Goal: Task Accomplishment & Management: Use online tool/utility

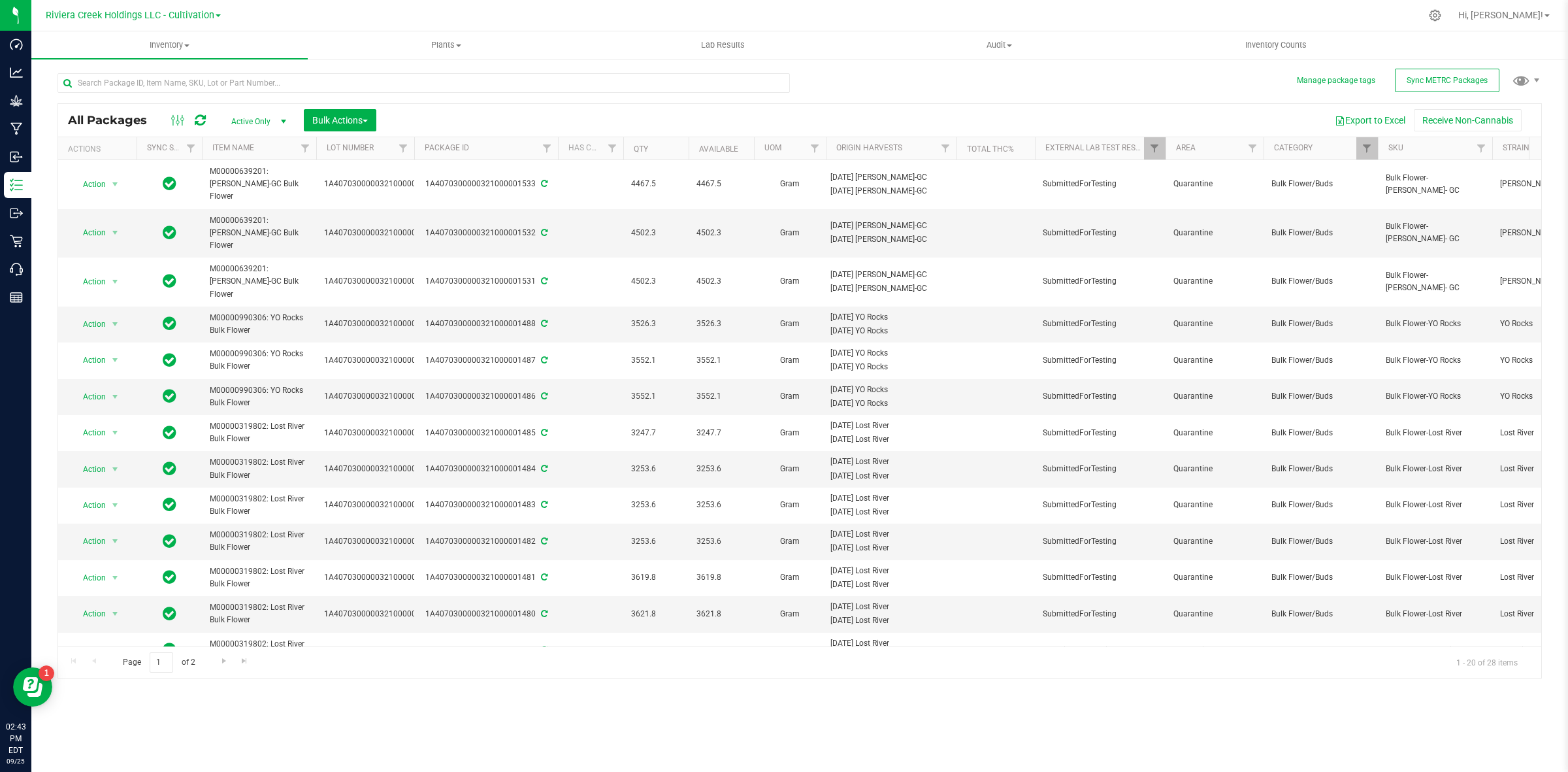
click at [162, 9] on link "Riviera Creek Holdings LLC - Cultivation" at bounding box center [133, 14] width 175 height 12
click at [183, 55] on link "Riviera Creek Holdings LLC - Processing" at bounding box center [133, 64] width 191 height 18
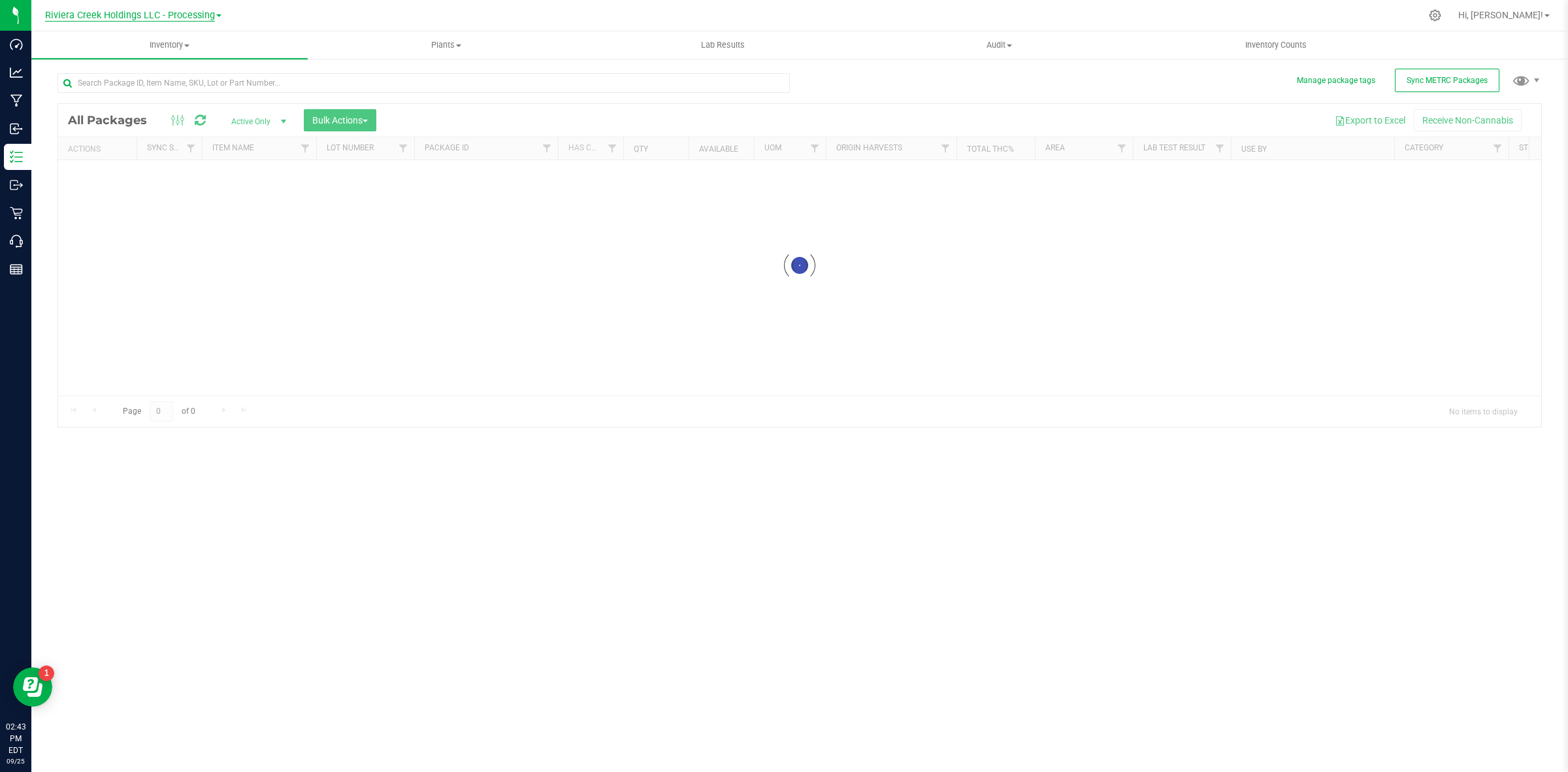
click at [162, 17] on span "Riviera Creek Holdings LLC - Processing" at bounding box center [129, 15] width 170 height 11
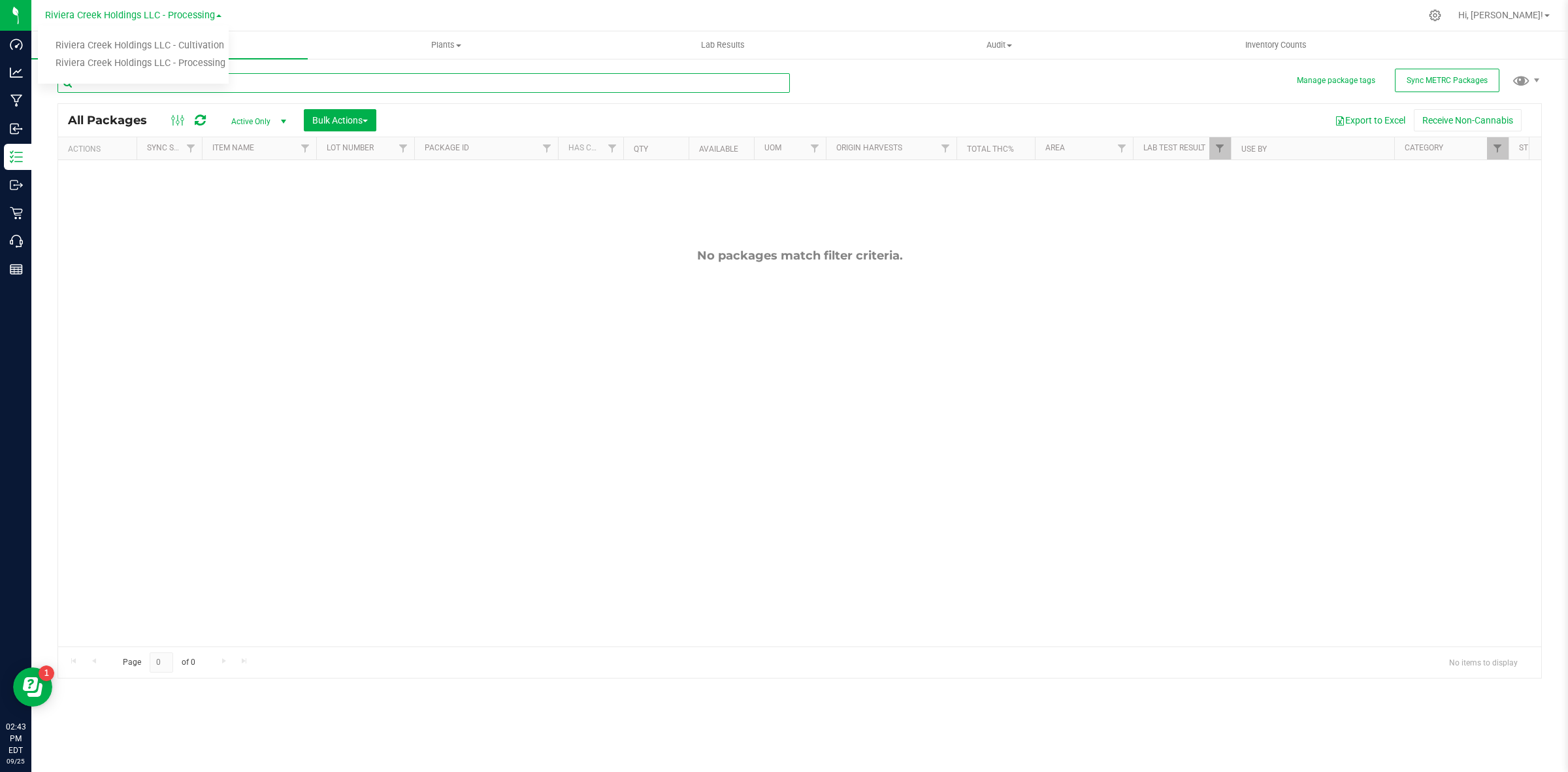
click at [365, 89] on input "text" at bounding box center [424, 83] width 733 height 20
type input "1433"
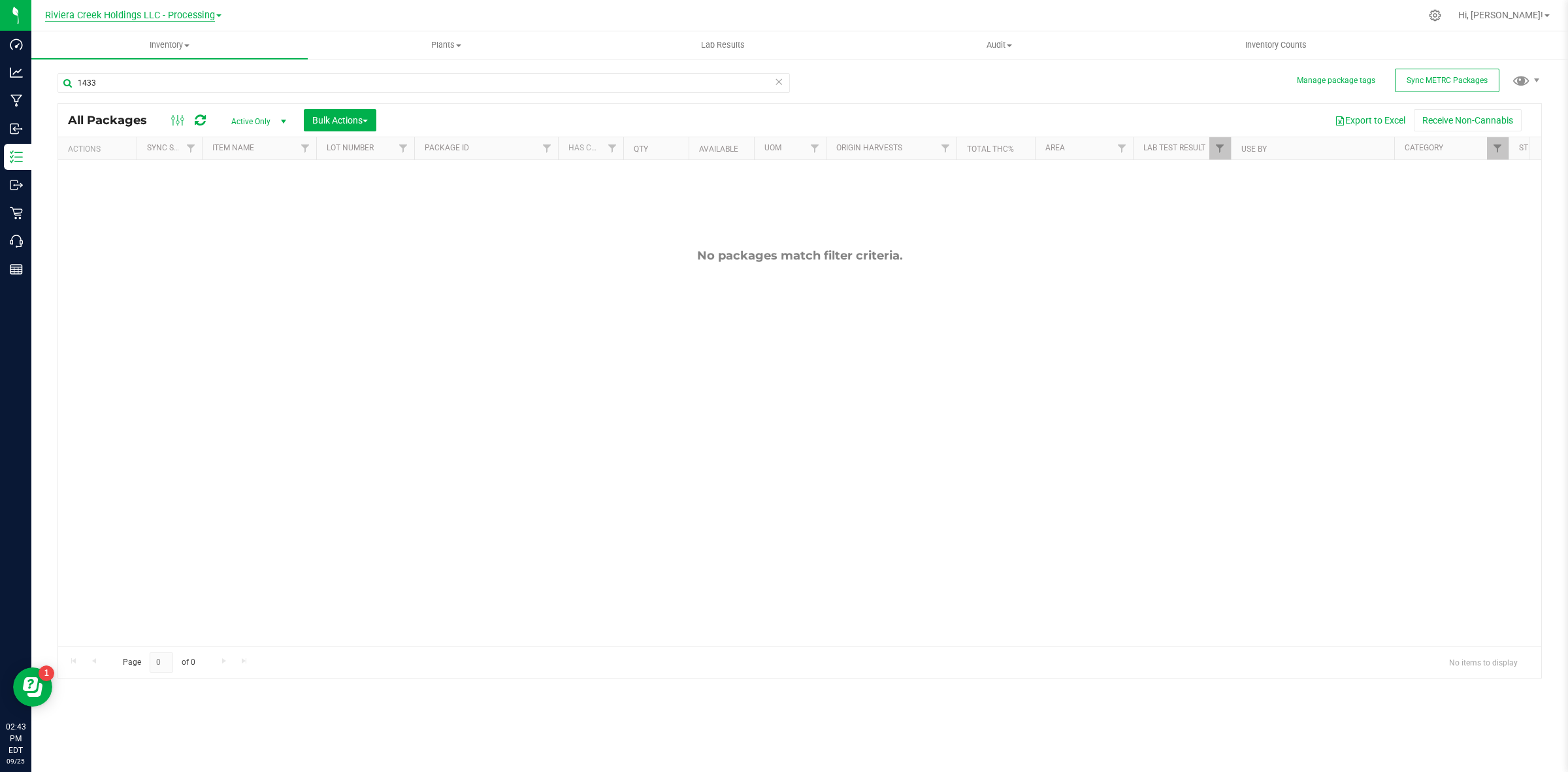
click at [191, 16] on span "Riviera Creek Holdings LLC - Processing" at bounding box center [129, 15] width 170 height 11
click at [187, 41] on link "Riviera Creek Holdings LLC - Cultivation" at bounding box center [133, 46] width 191 height 18
click at [1160, 149] on span "Filter" at bounding box center [1154, 148] width 10 height 10
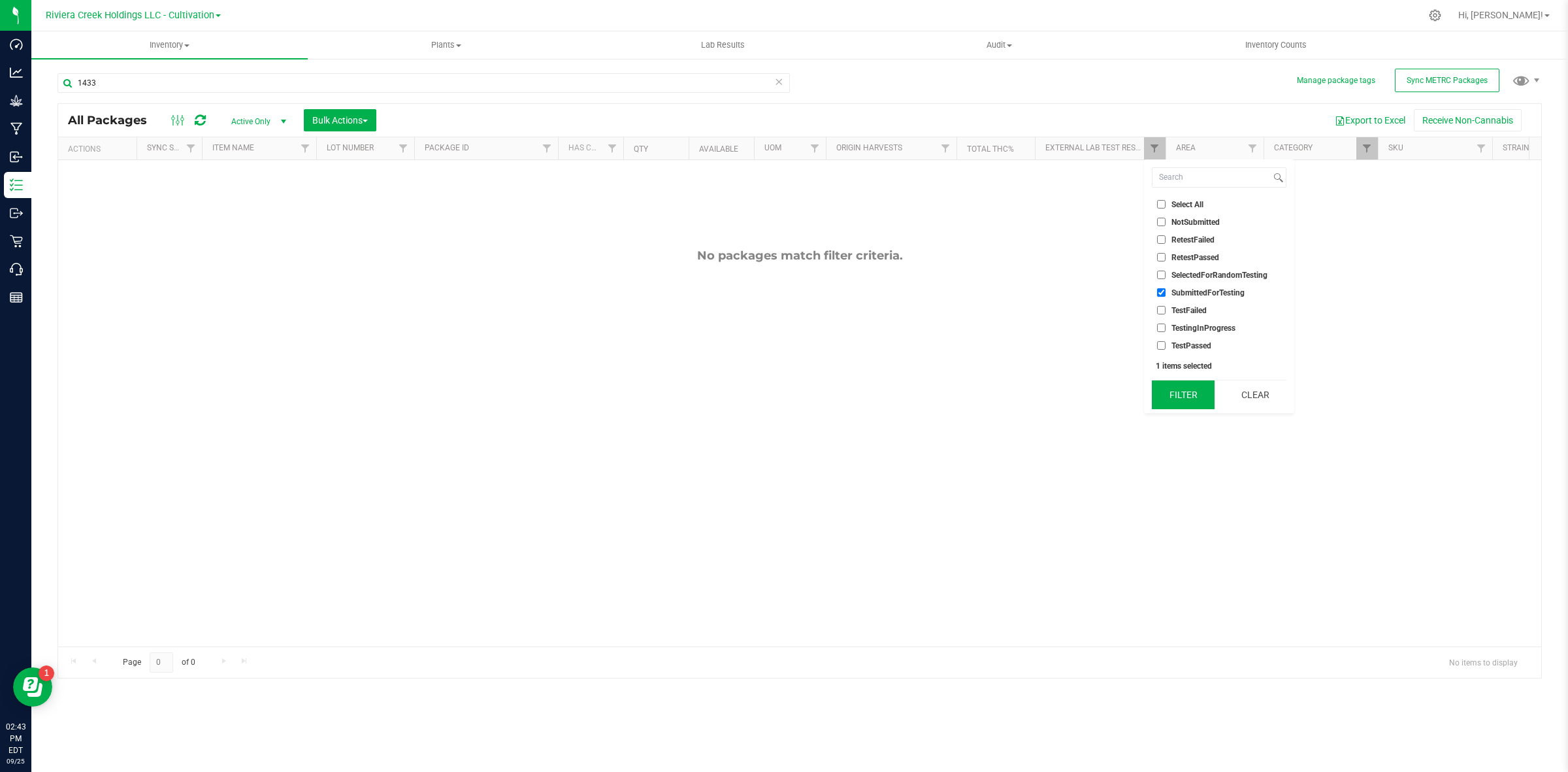
click at [1206, 391] on button "Filter" at bounding box center [1184, 395] width 63 height 28
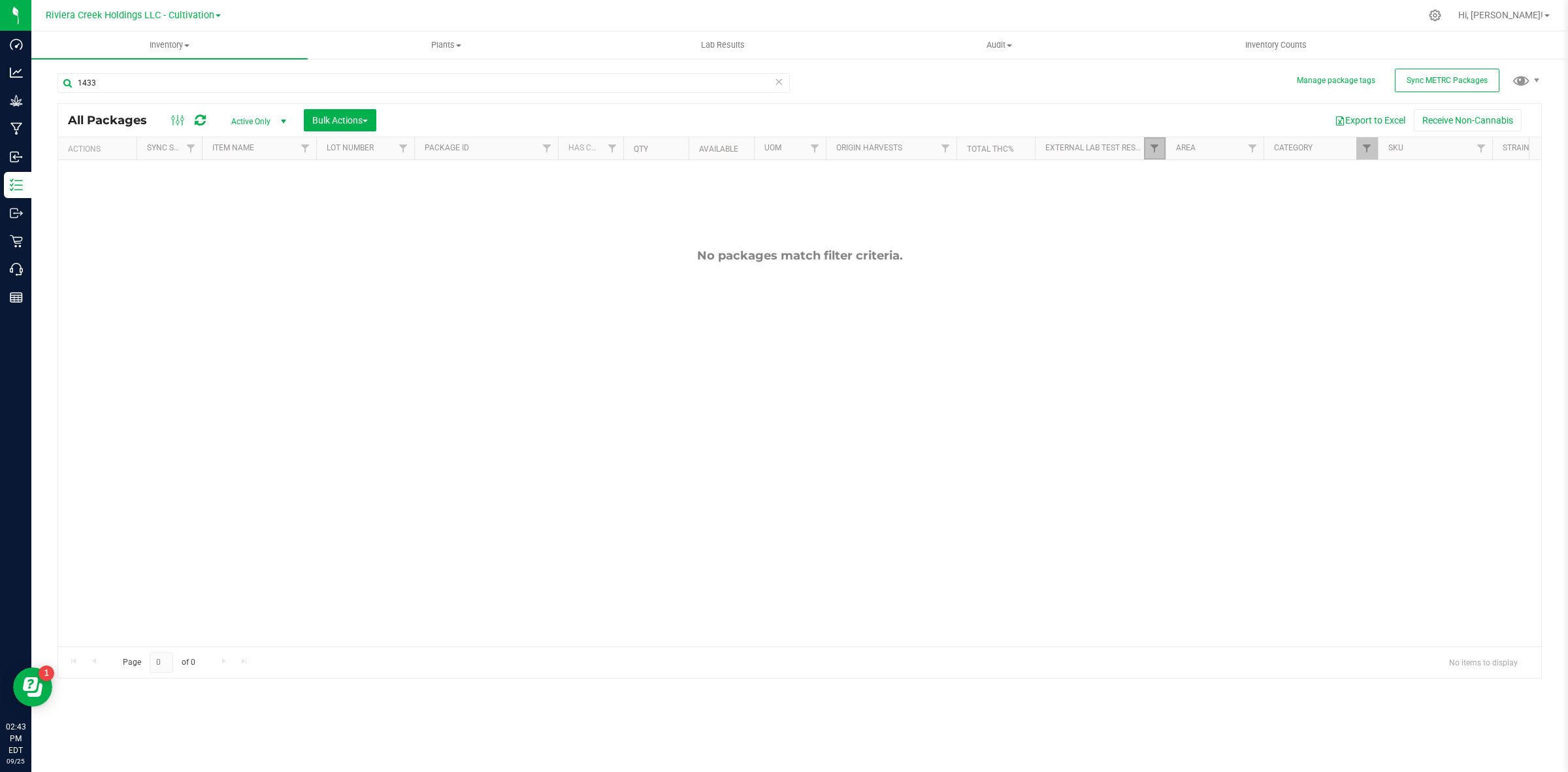
click at [1160, 151] on link "Filter" at bounding box center [1154, 148] width 22 height 22
click at [1236, 389] on button "Clear" at bounding box center [1255, 395] width 63 height 28
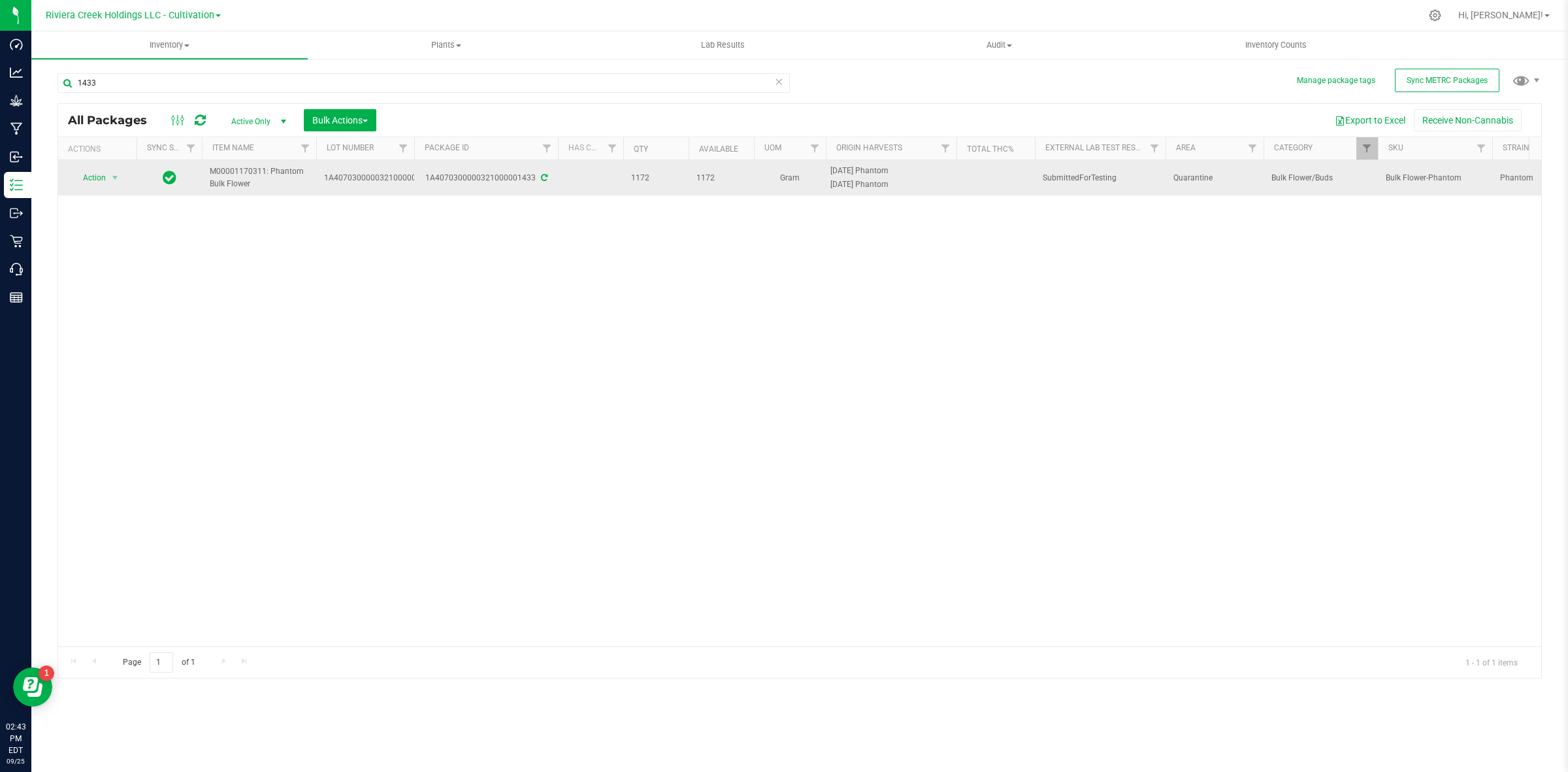
click at [542, 179] on icon at bounding box center [544, 178] width 7 height 8
